Goal: Obtain resource: Download file/media

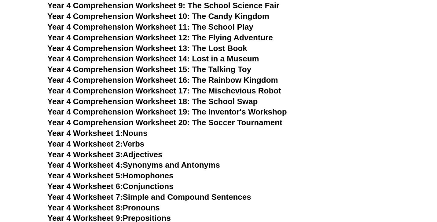
scroll to position [2265, 0]
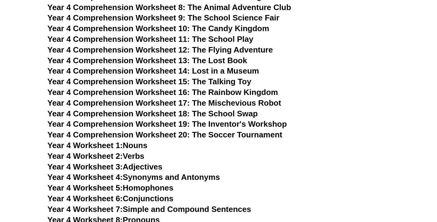
click at [174, 134] on span "Year 4 Comprehension Worksheet 20: The Soccer Tournament" at bounding box center [164, 134] width 235 height 9
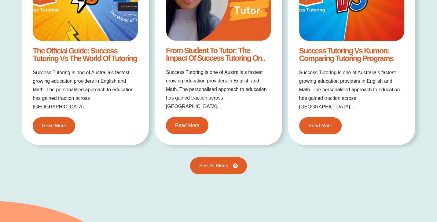
scroll to position [1260, 0]
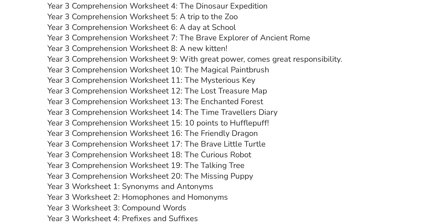
scroll to position [1703, 0]
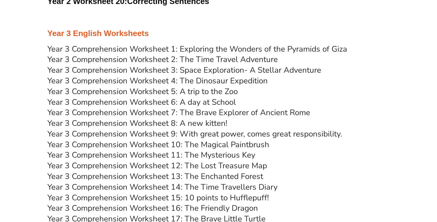
click at [227, 45] on link "Year 3 Comprehension Worksheet 1: Exploring the Wonders of the Pyramids of Giza" at bounding box center [197, 49] width 300 height 11
